Goal: Information Seeking & Learning: Check status

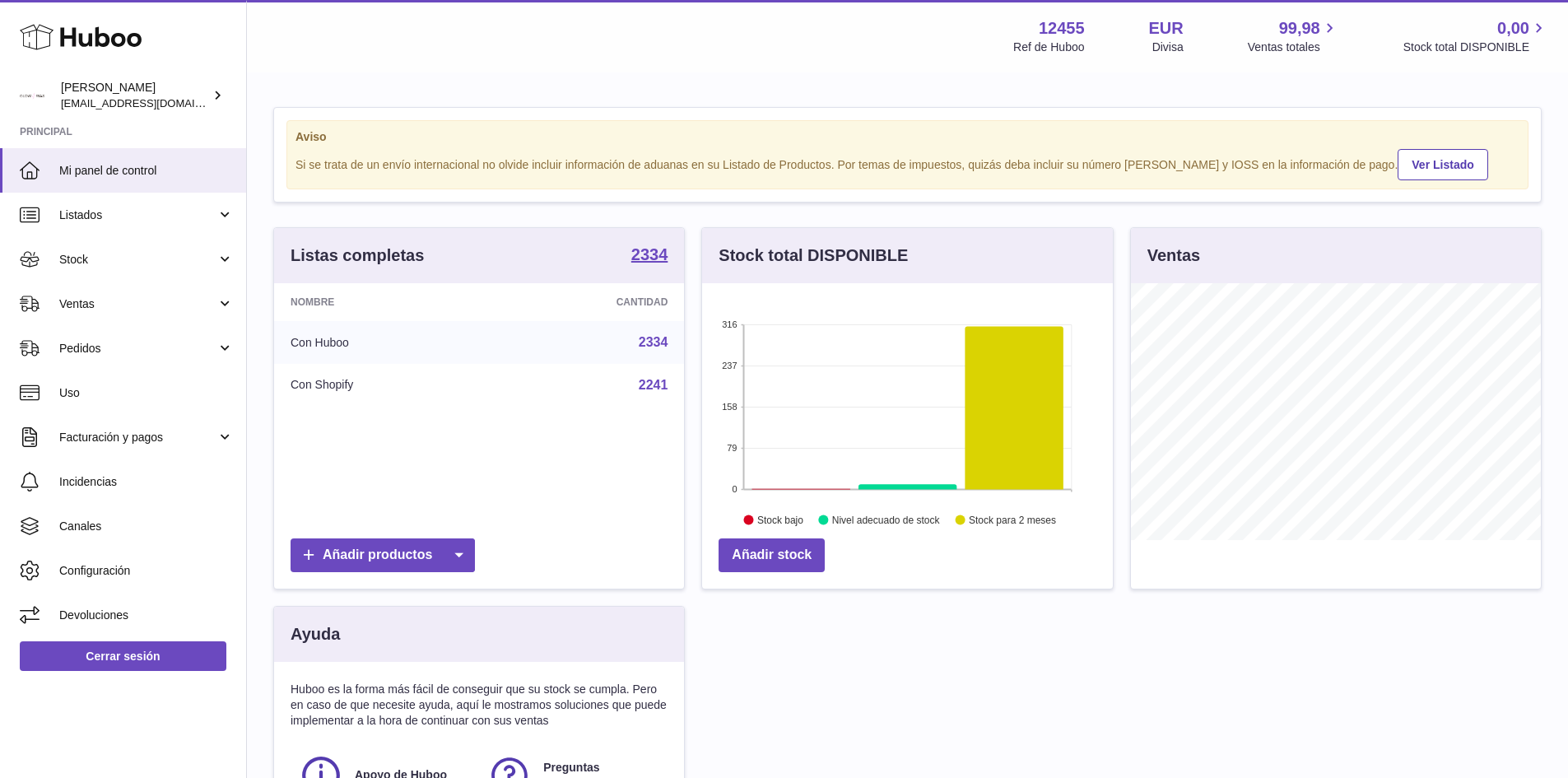
scroll to position [257, 410]
click at [210, 313] on link "Ventas" at bounding box center [123, 303] width 246 height 45
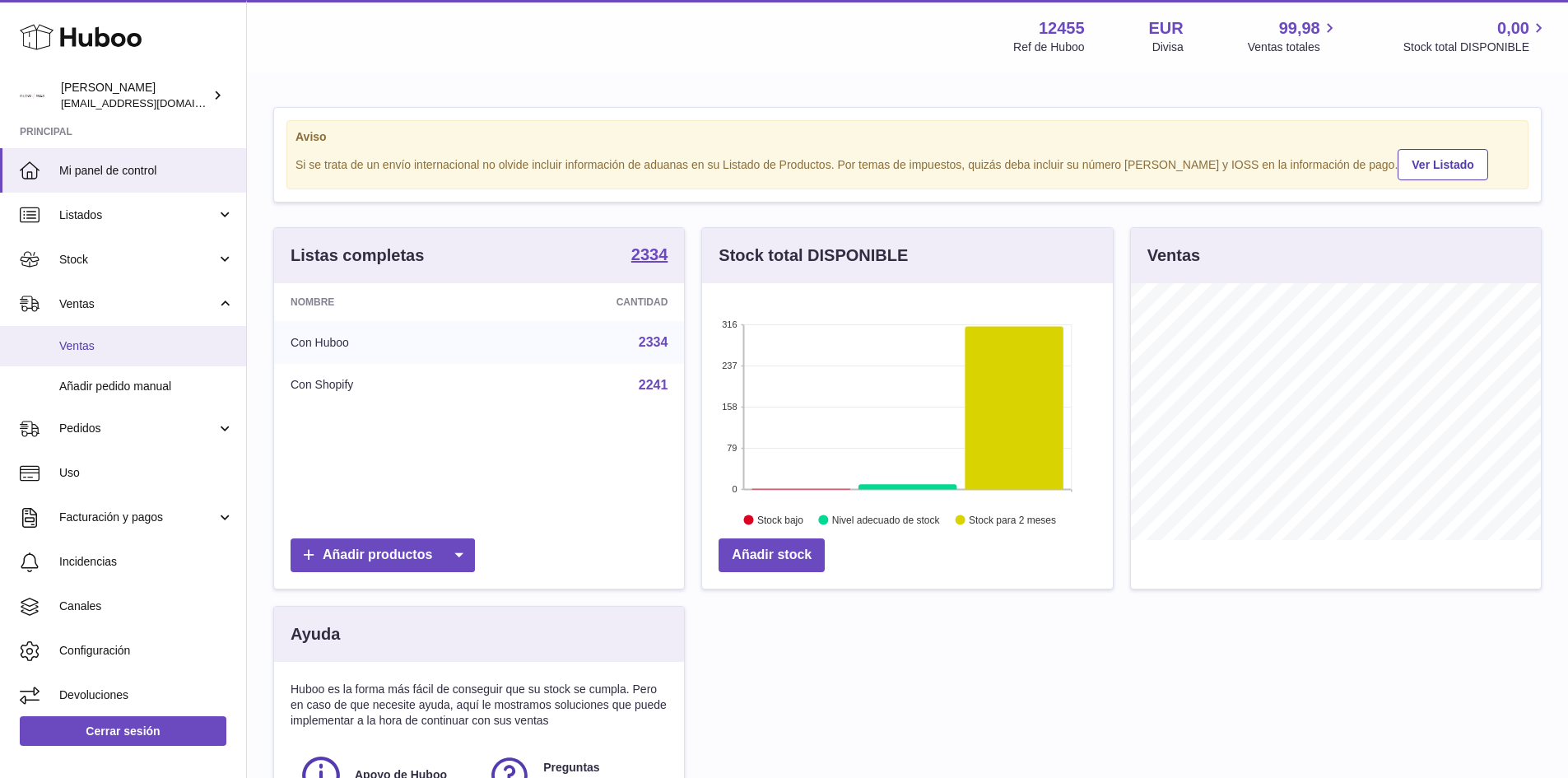
click at [134, 342] on span "Ventas" at bounding box center [147, 346] width 175 height 15
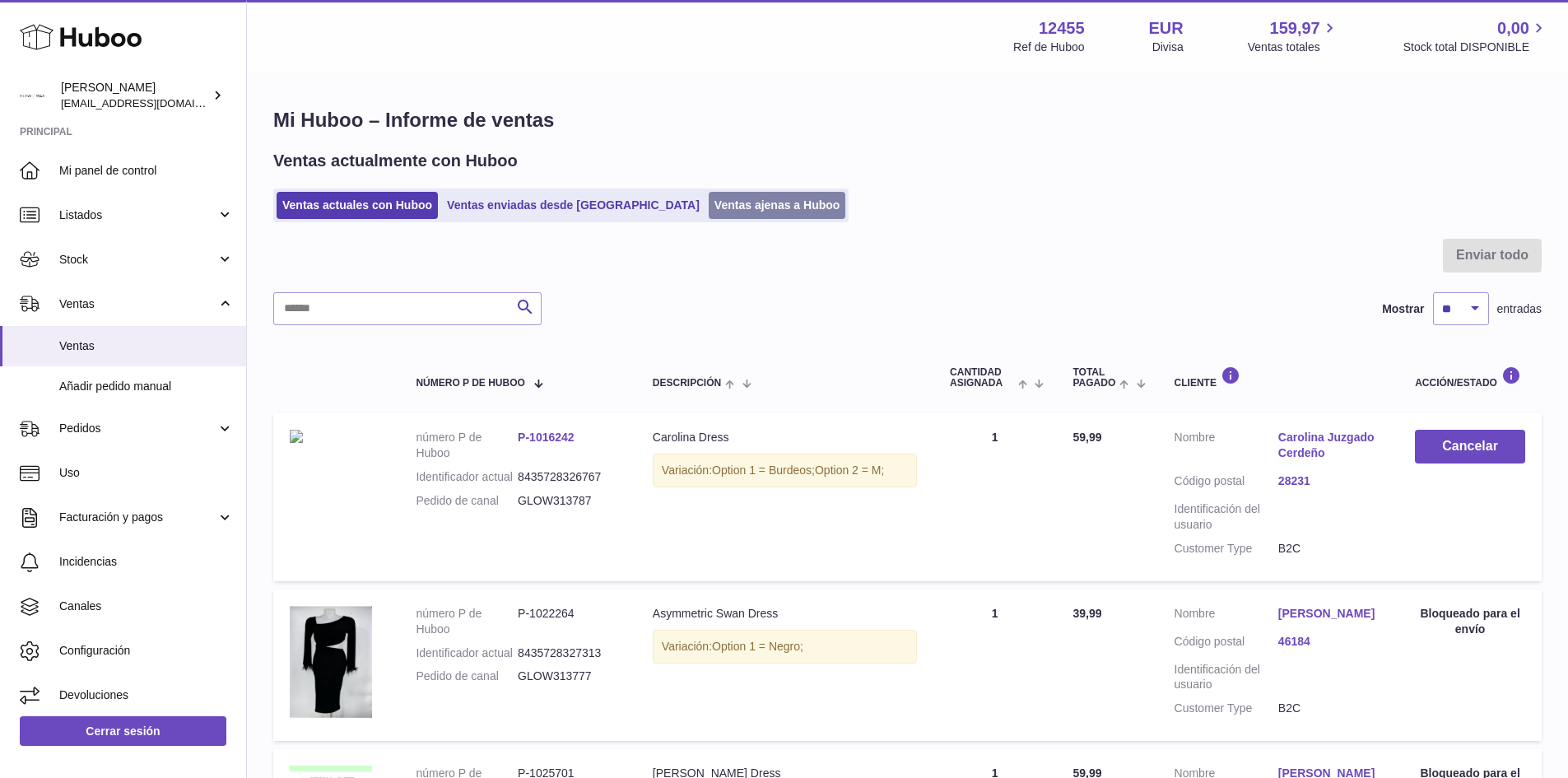
click at [744, 215] on link "Ventas ajenas a Huboo" at bounding box center [777, 206] width 137 height 27
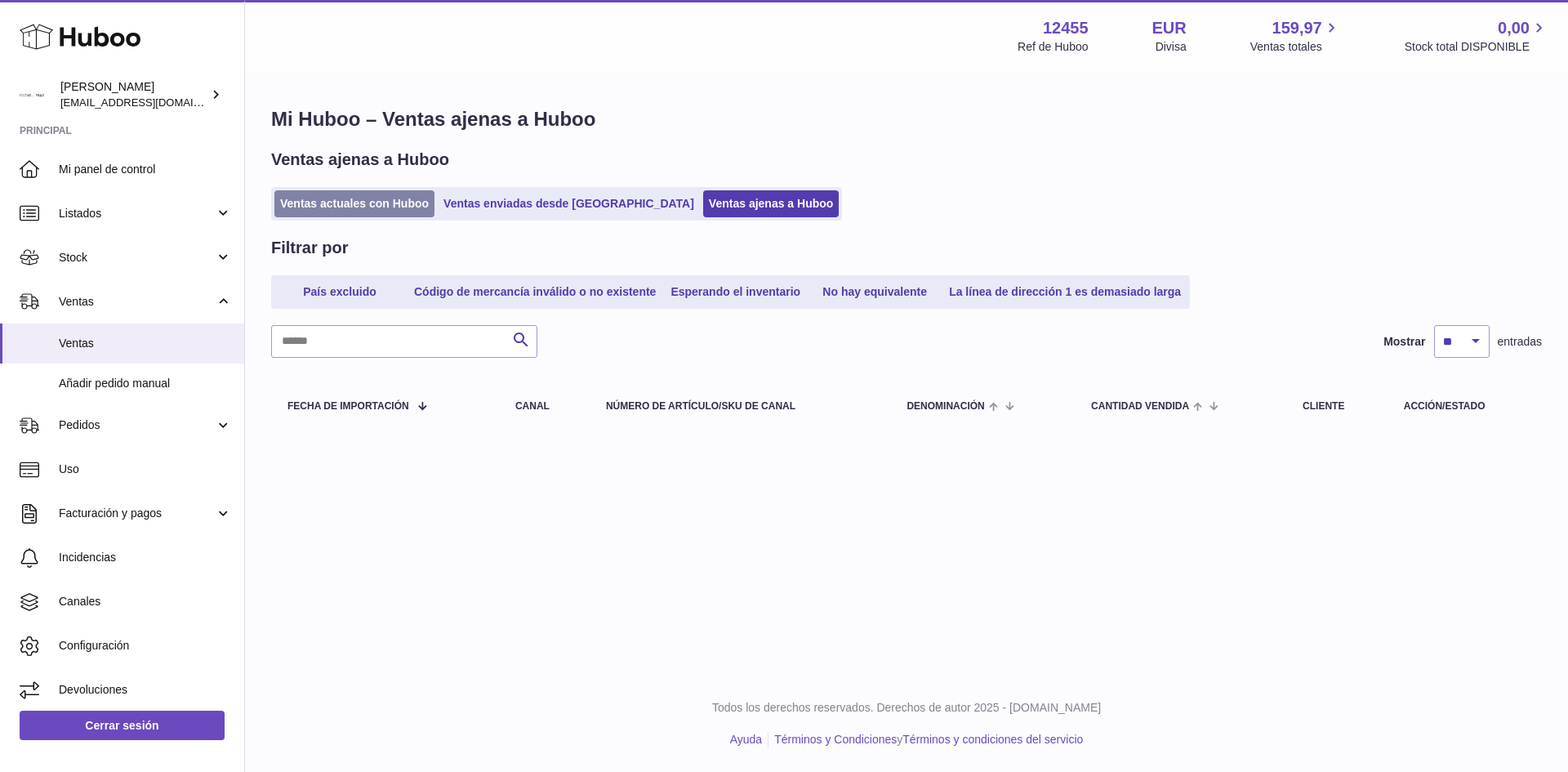
click at [356, 204] on link "Ventas actuales con Huboo" at bounding box center [354, 204] width 160 height 27
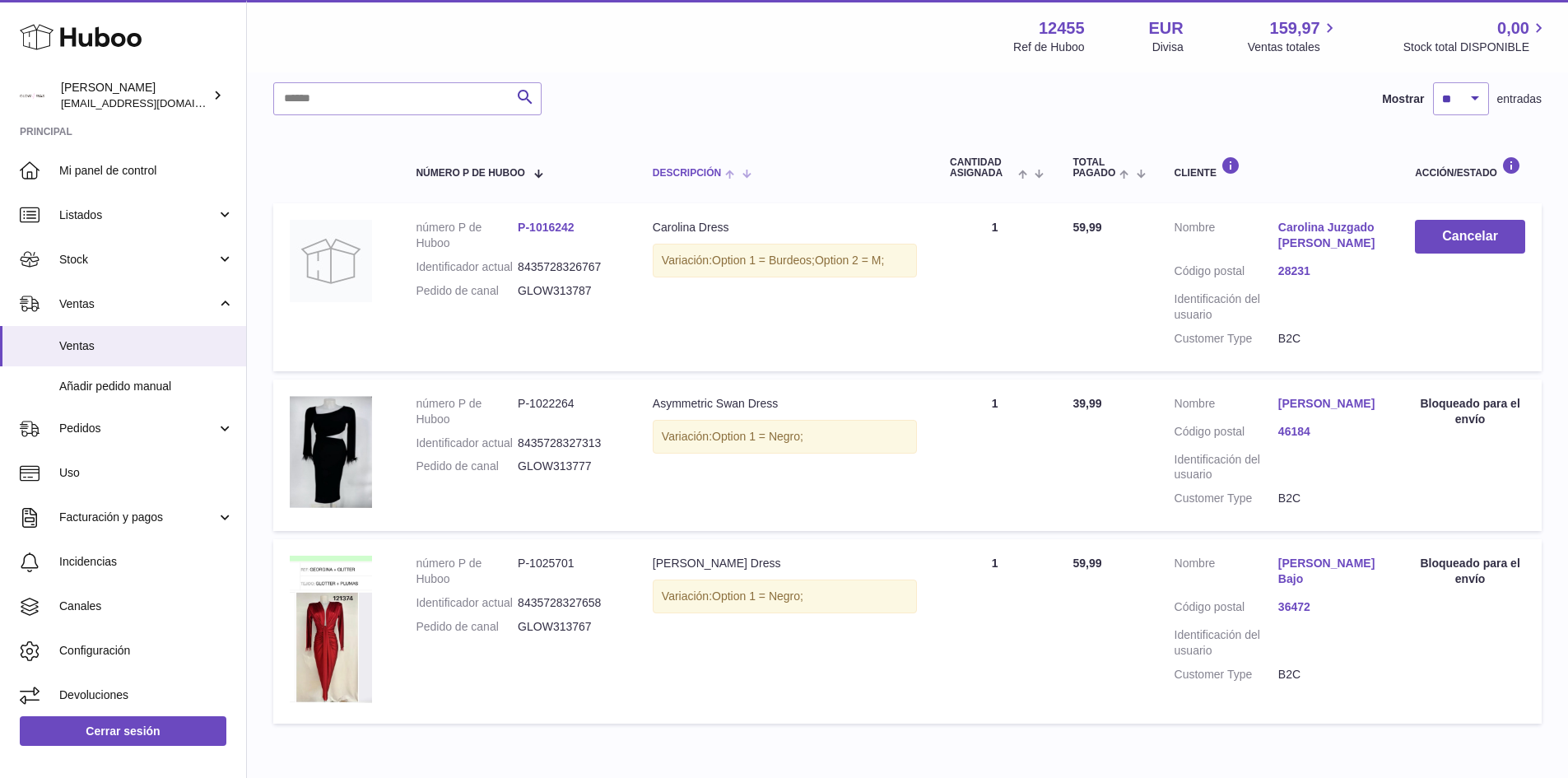
scroll to position [294, 0]
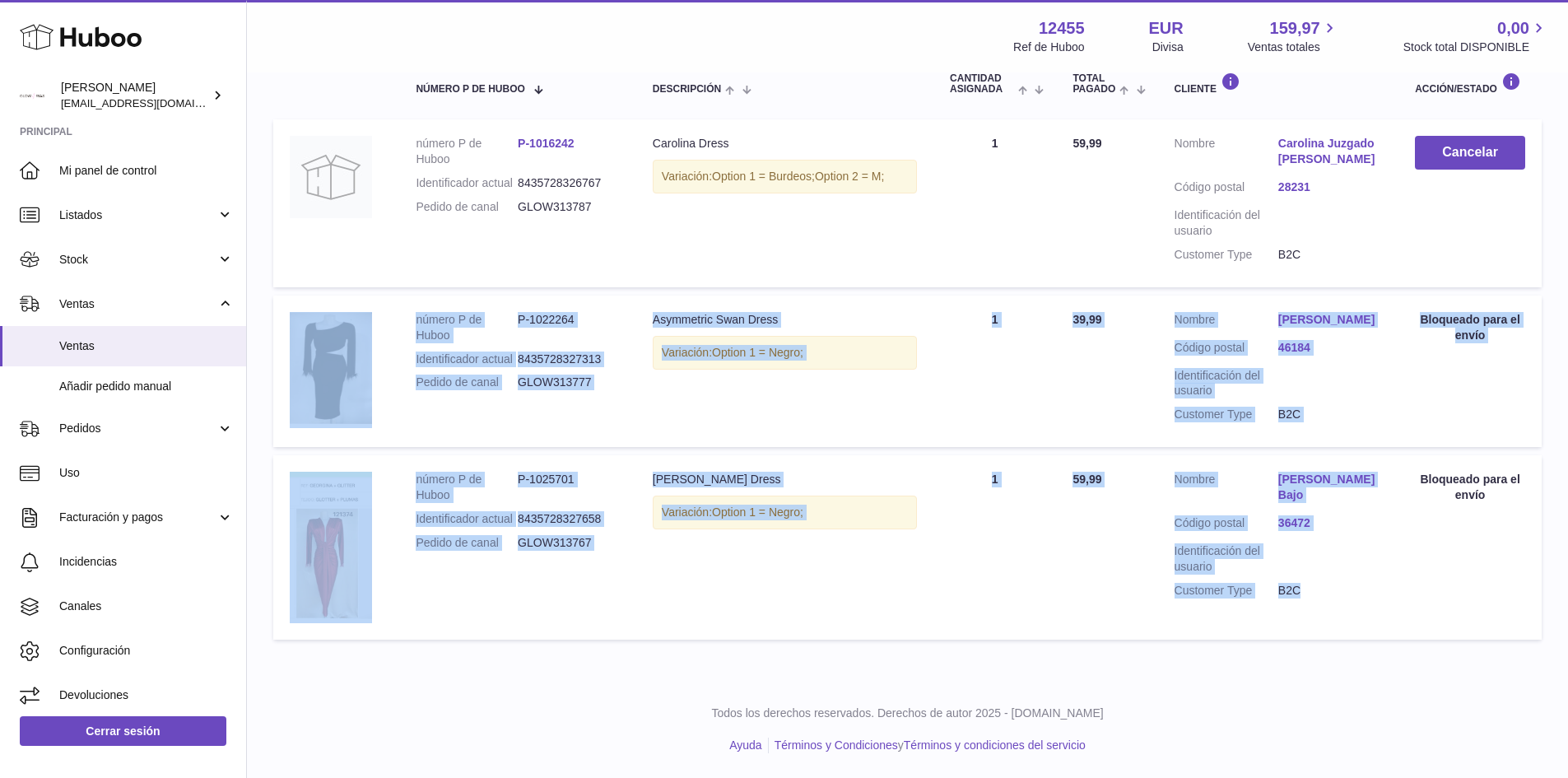
drag, startPoint x: 1375, startPoint y: 566, endPoint x: 395, endPoint y: 421, distance: 990.7
click at [393, 421] on tbody "número P de Huboo P-1016242 Identificador actual 8435728326767 Pedido de canal …" at bounding box center [907, 379] width 1269 height 520
click at [662, 566] on td "Descripción [PERSON_NAME] Dress Variación: Option 1 = Negro;" at bounding box center [784, 547] width 298 height 185
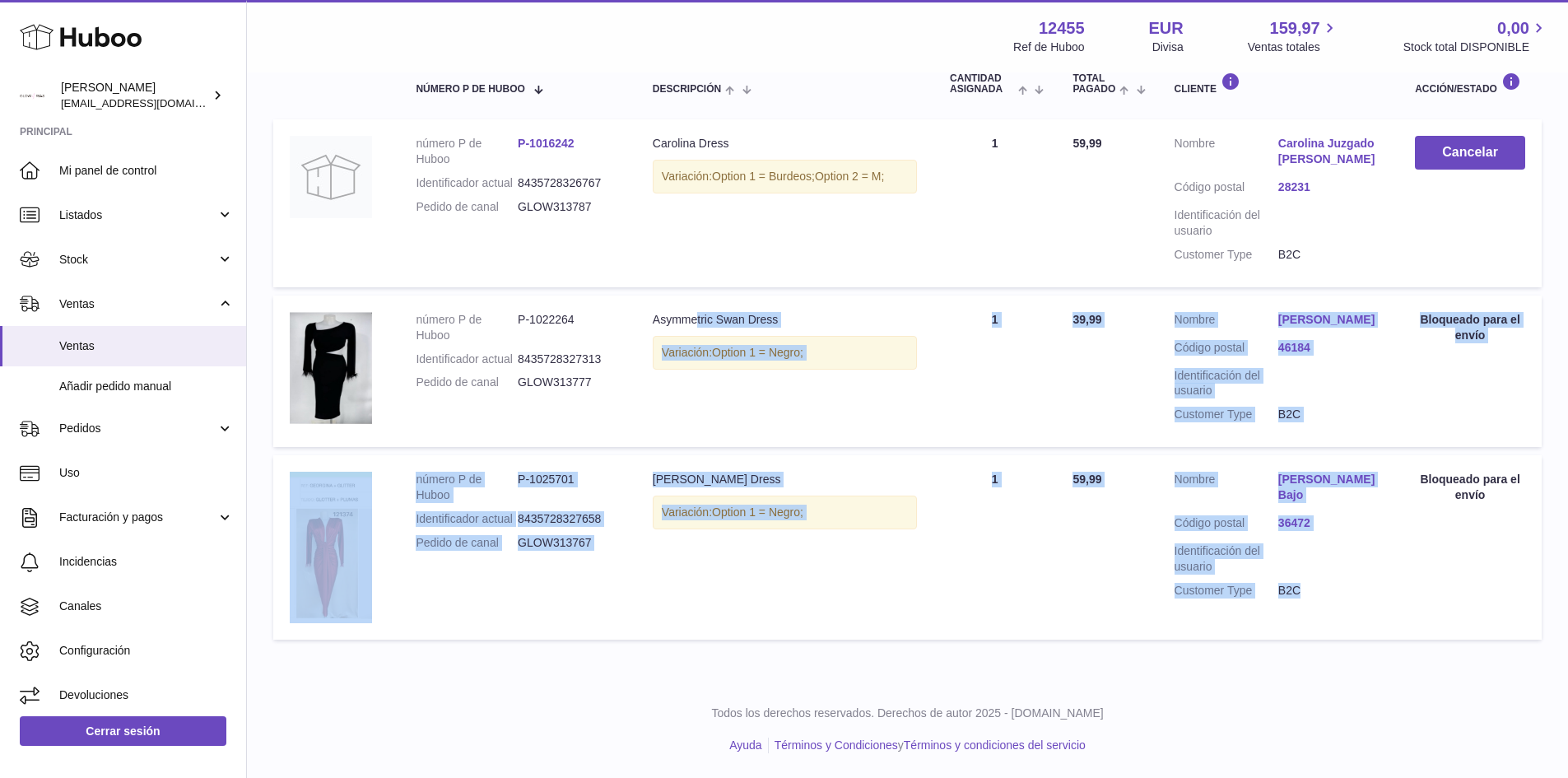
drag, startPoint x: 1342, startPoint y: 568, endPoint x: 695, endPoint y: 310, distance: 696.5
click at [695, 310] on tbody "número P de Huboo P-1016242 Identificador actual 8435728326767 Pedido de canal …" at bounding box center [907, 379] width 1269 height 520
click at [855, 577] on td "Descripción [PERSON_NAME] Dress Variación: Option 1 = Negro;" at bounding box center [784, 547] width 298 height 185
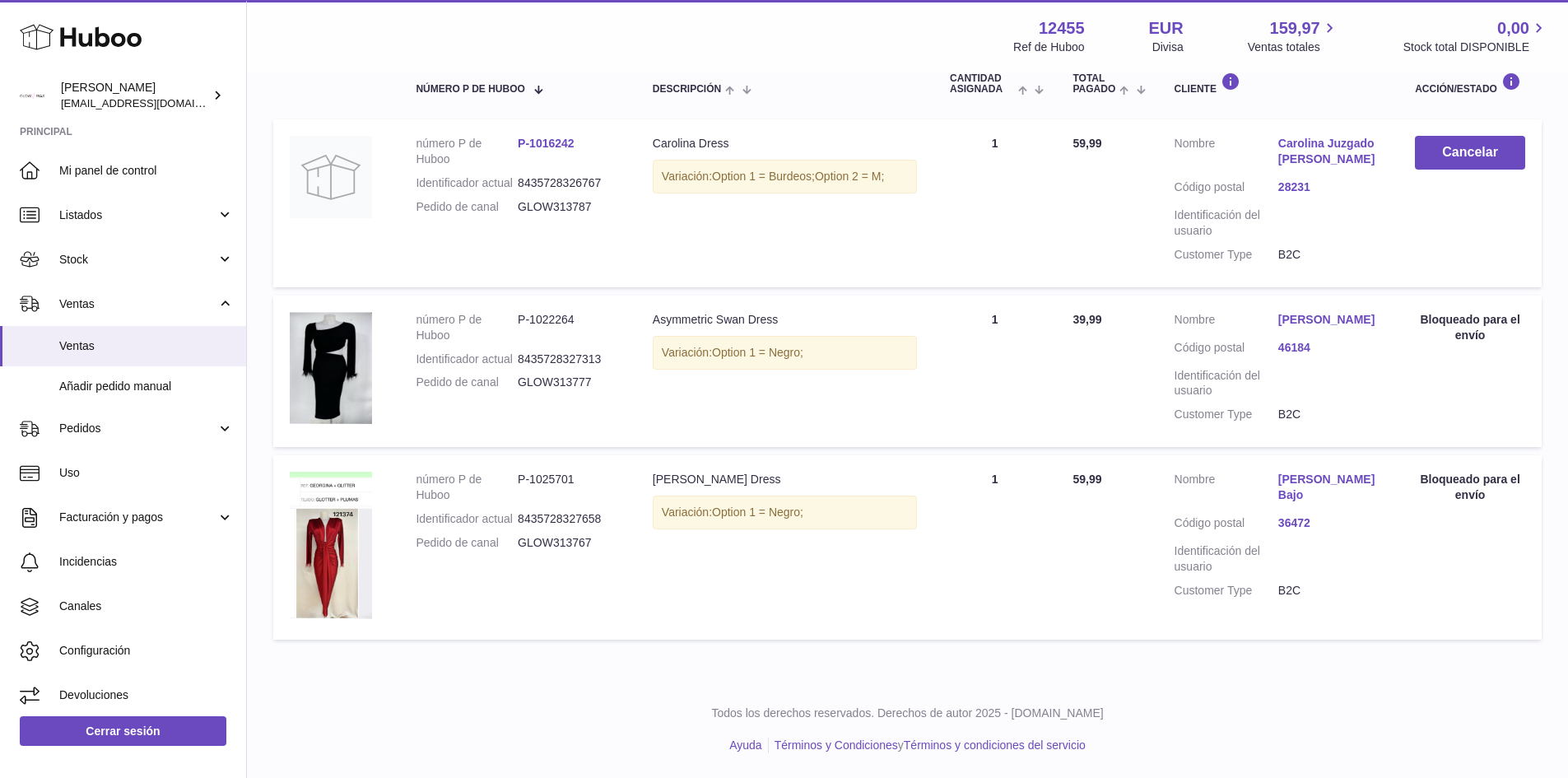
drag, startPoint x: 419, startPoint y: 321, endPoint x: 747, endPoint y: 416, distance: 341.5
click at [752, 400] on tr "número P de Huboo P-1022264 Identificador actual 8435728327313 Pedido de canal …" at bounding box center [907, 371] width 1269 height 151
drag, startPoint x: 734, startPoint y: 440, endPoint x: 651, endPoint y: 420, distance: 85.4
click at [733, 440] on td "Descripción Asymmetric [PERSON_NAME] Dress Variación: Option 1 = Negro;" at bounding box center [784, 371] width 298 height 151
click at [611, 411] on td "número P de Huboo P-1022264 Identificador actual 8435728327313 Pedido de canal …" at bounding box center [518, 371] width 237 height 151
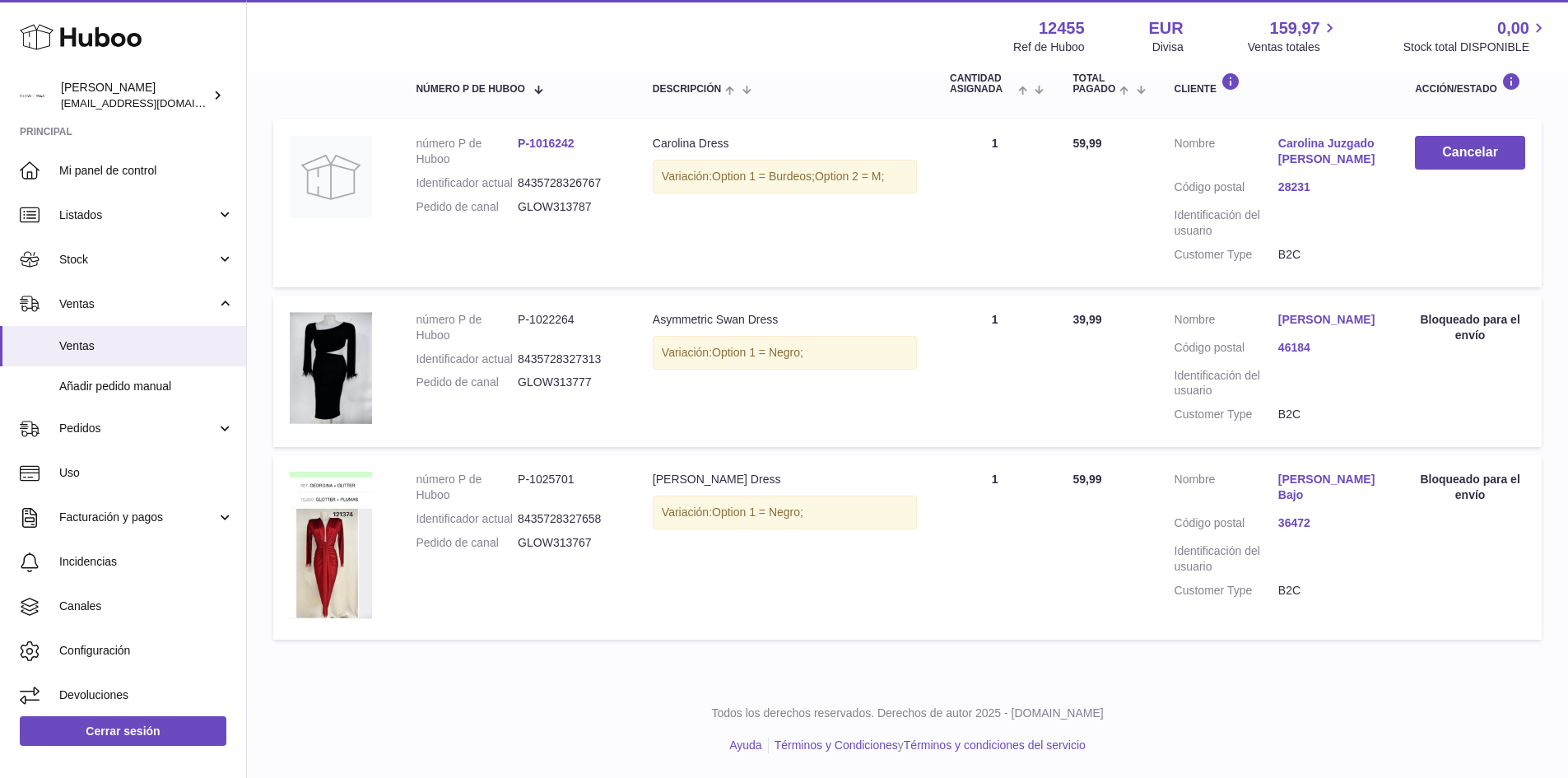
drag, startPoint x: 649, startPoint y: 316, endPoint x: 921, endPoint y: 367, distance: 276.7
click at [921, 367] on td "Descripción Asymmetric [PERSON_NAME] Dress Variación: Option 1 = Negro;" at bounding box center [784, 371] width 298 height 151
click at [879, 474] on div "[PERSON_NAME] Dress" at bounding box center [784, 479] width 264 height 15
drag, startPoint x: 829, startPoint y: 541, endPoint x: 528, endPoint y: 389, distance: 337.2
click at [528, 389] on tbody "número P de Huboo P-1016242 Identificador actual 8435728326767 Pedido de canal …" at bounding box center [907, 379] width 1269 height 520
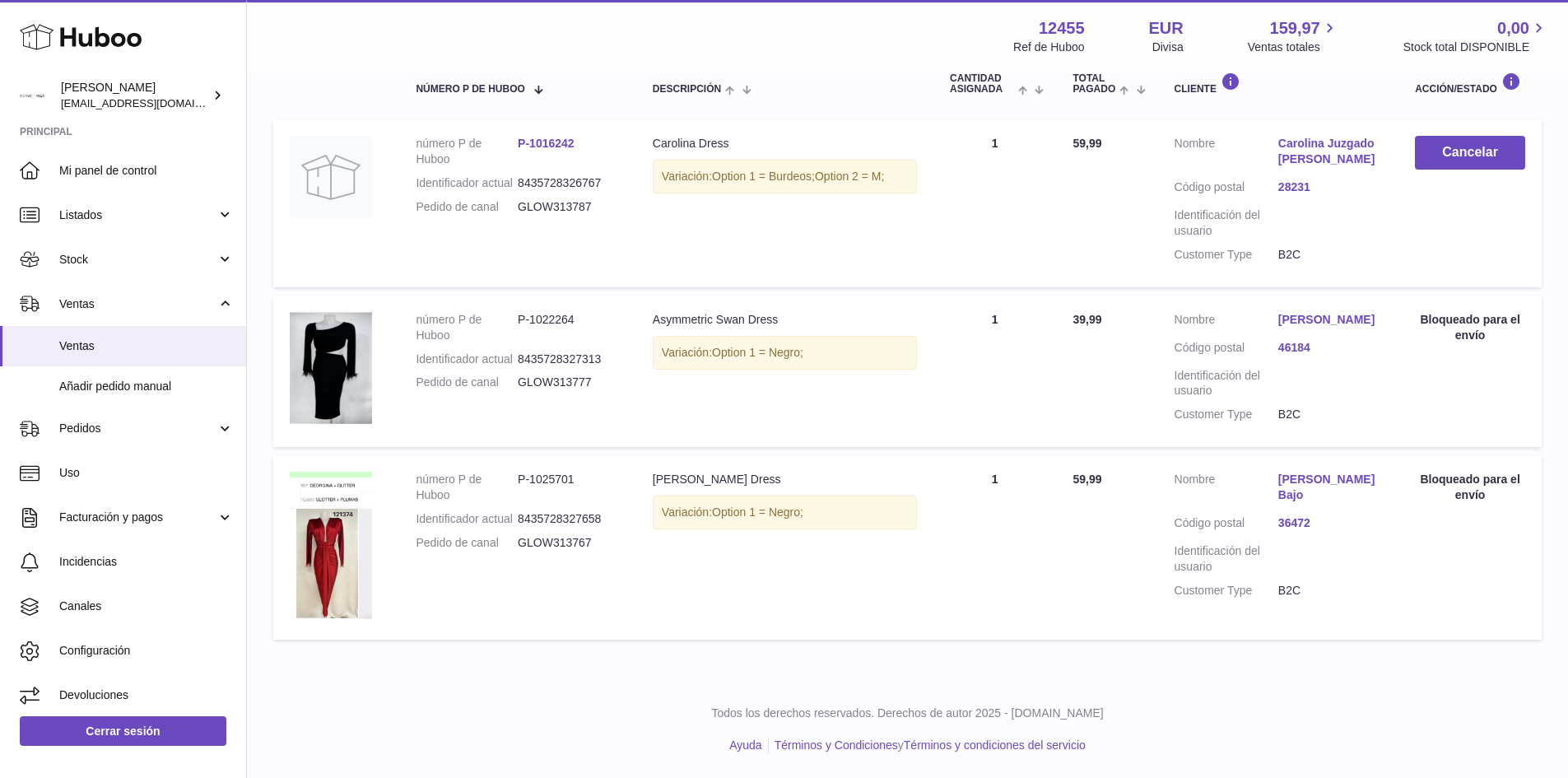
click at [742, 550] on td "Descripción [PERSON_NAME] Dress Variación: Option 1 = Negro;" at bounding box center [784, 547] width 298 height 185
